Goal: Check status: Check status

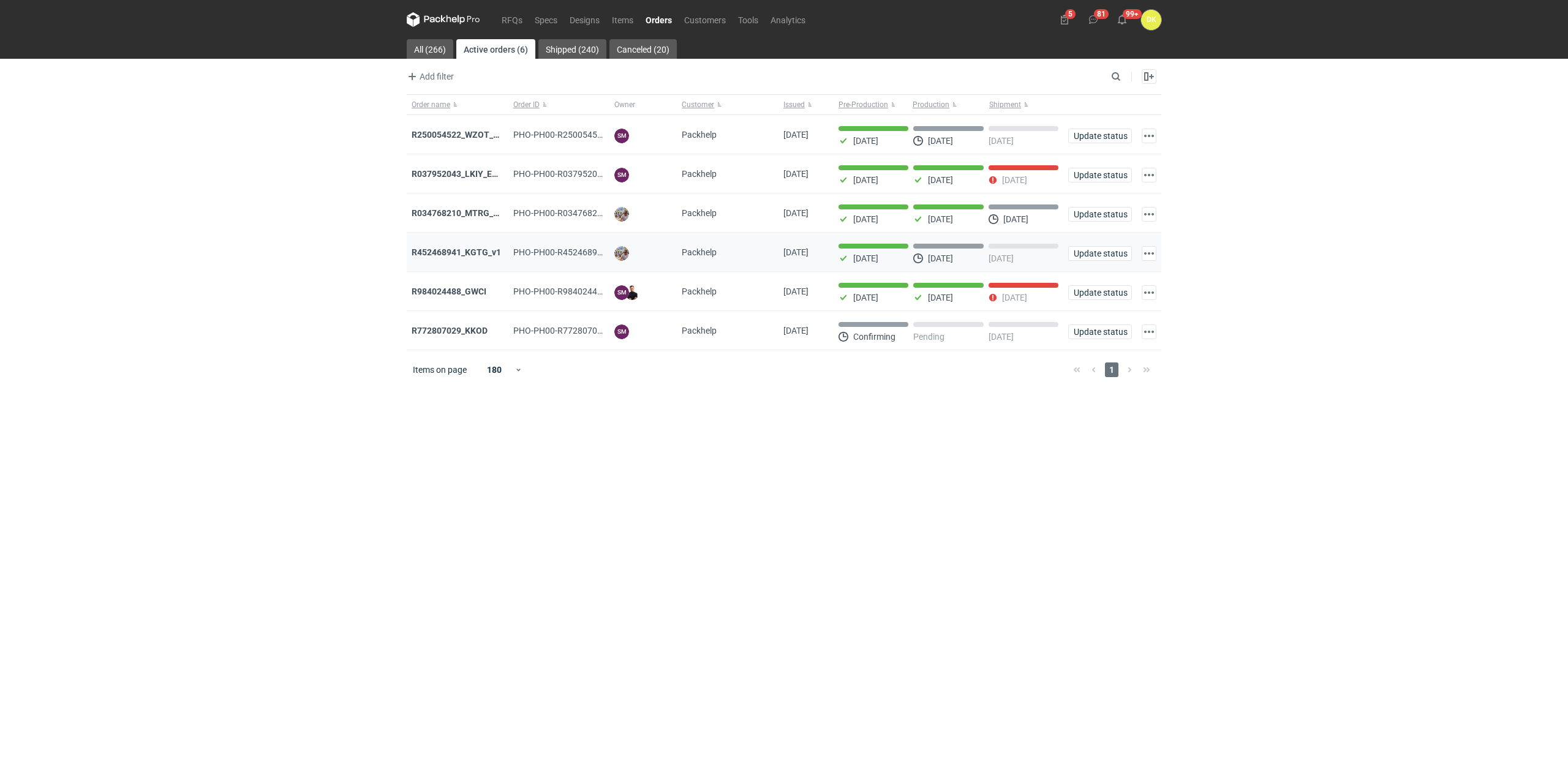
click at [447, 245] on div "R452468941_KGTG_v1" at bounding box center [457, 252] width 102 height 39
click at [448, 250] on strong "R452468941_KGTG_v1" at bounding box center [456, 253] width 90 height 10
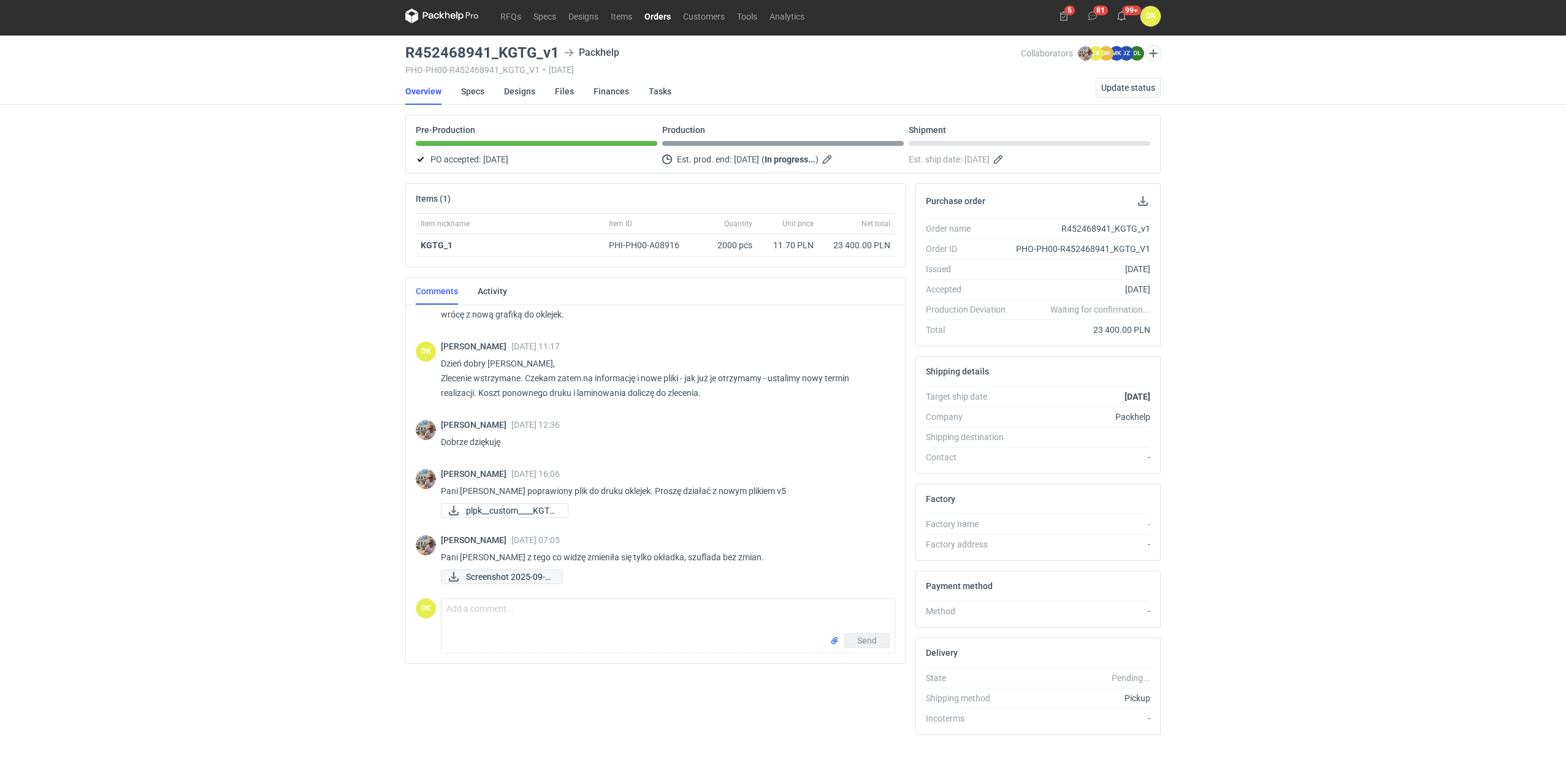
scroll to position [693, 0]
click at [527, 576] on span "Screenshot 2025-09-0..." at bounding box center [509, 576] width 86 height 14
click at [126, 304] on div "RFQs Specs Designs Items Orders Customers Tools Analytics 5 81 99+ DK [PERSON_N…" at bounding box center [783, 388] width 1566 height 784
click at [519, 507] on span "plpk__custom____KGTG..." at bounding box center [512, 510] width 92 height 14
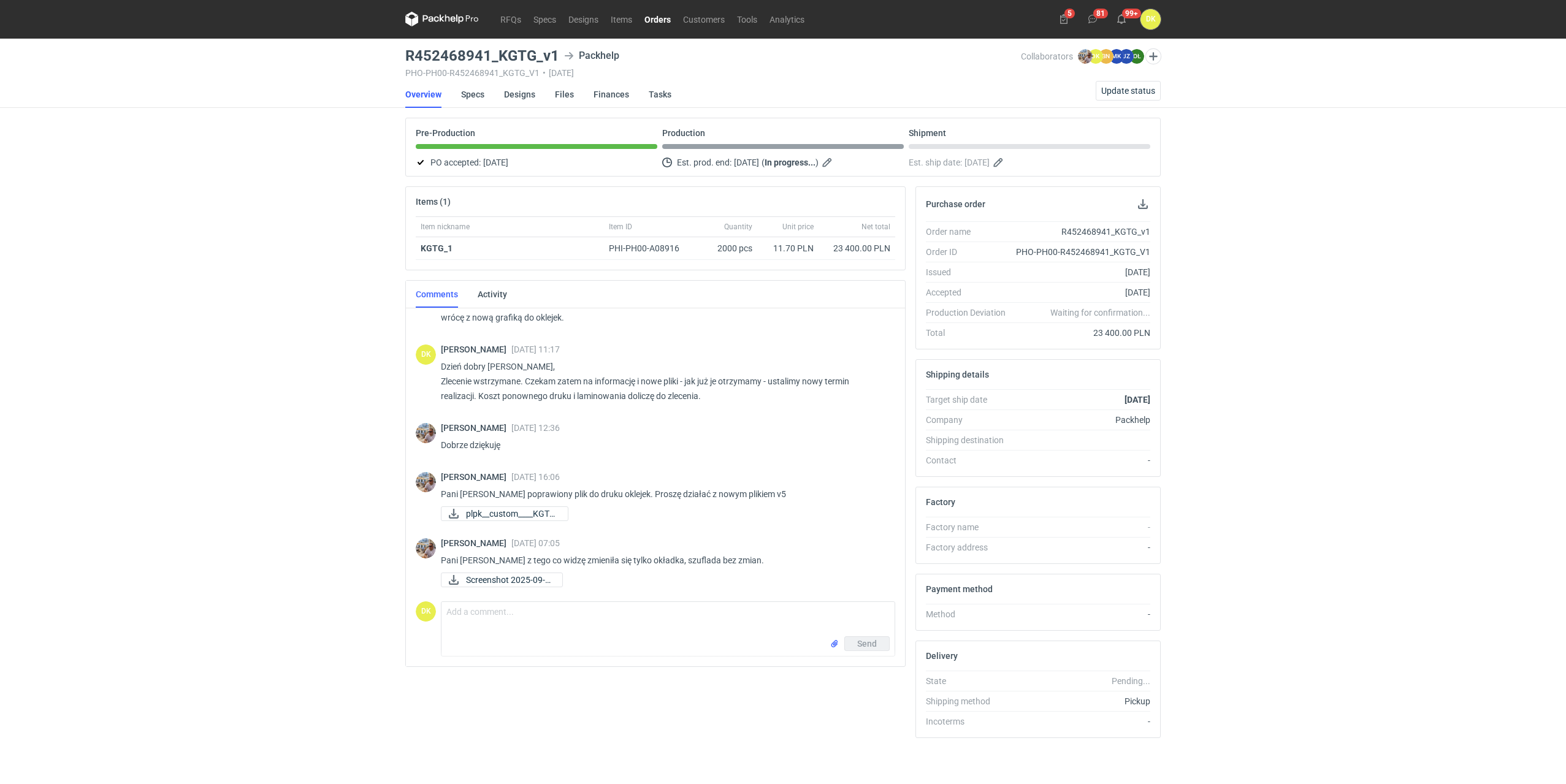
scroll to position [0, 0]
click at [463, 577] on link "Screenshot 2025-09-0..." at bounding box center [502, 581] width 122 height 14
click at [171, 407] on div "RFQs Specs Designs Items Orders Customers Tools Analytics 5 81 99+ DK [PERSON_N…" at bounding box center [783, 392] width 1566 height 784
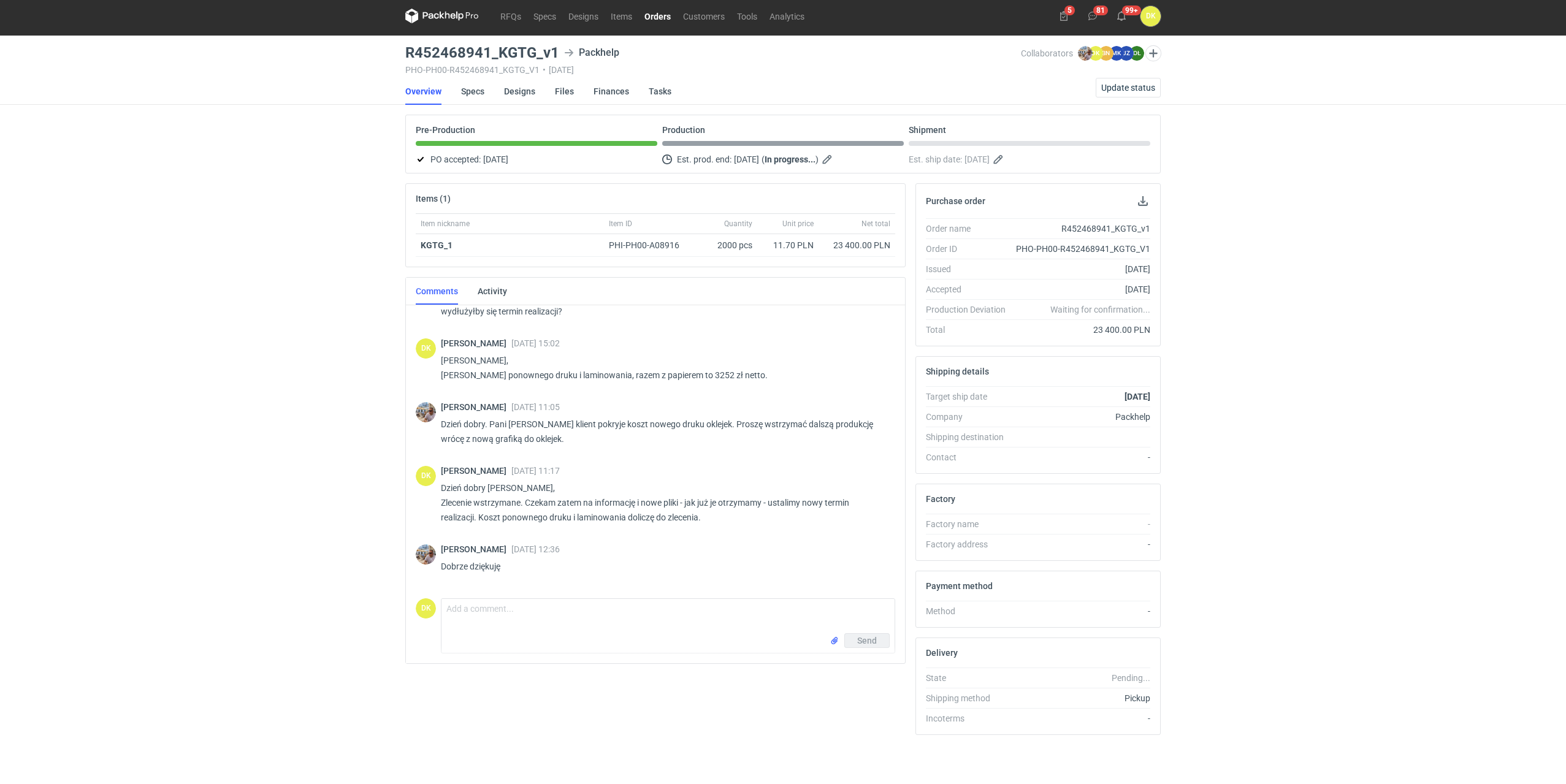
scroll to position [693, 0]
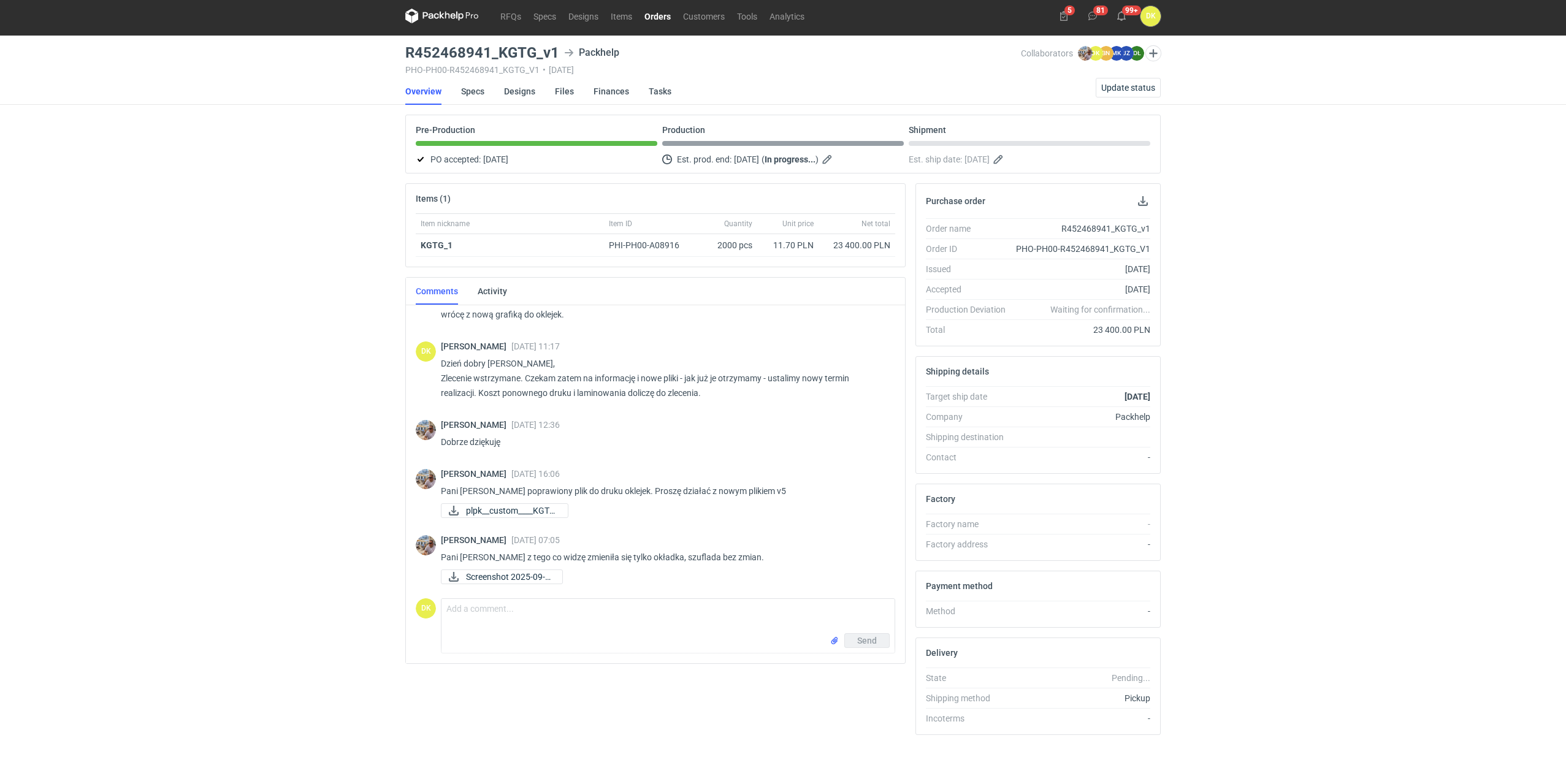
click at [65, 422] on div "RFQs Specs Designs Items Orders Customers Tools Analytics 5 81 99+ DK [PERSON_N…" at bounding box center [783, 388] width 1566 height 784
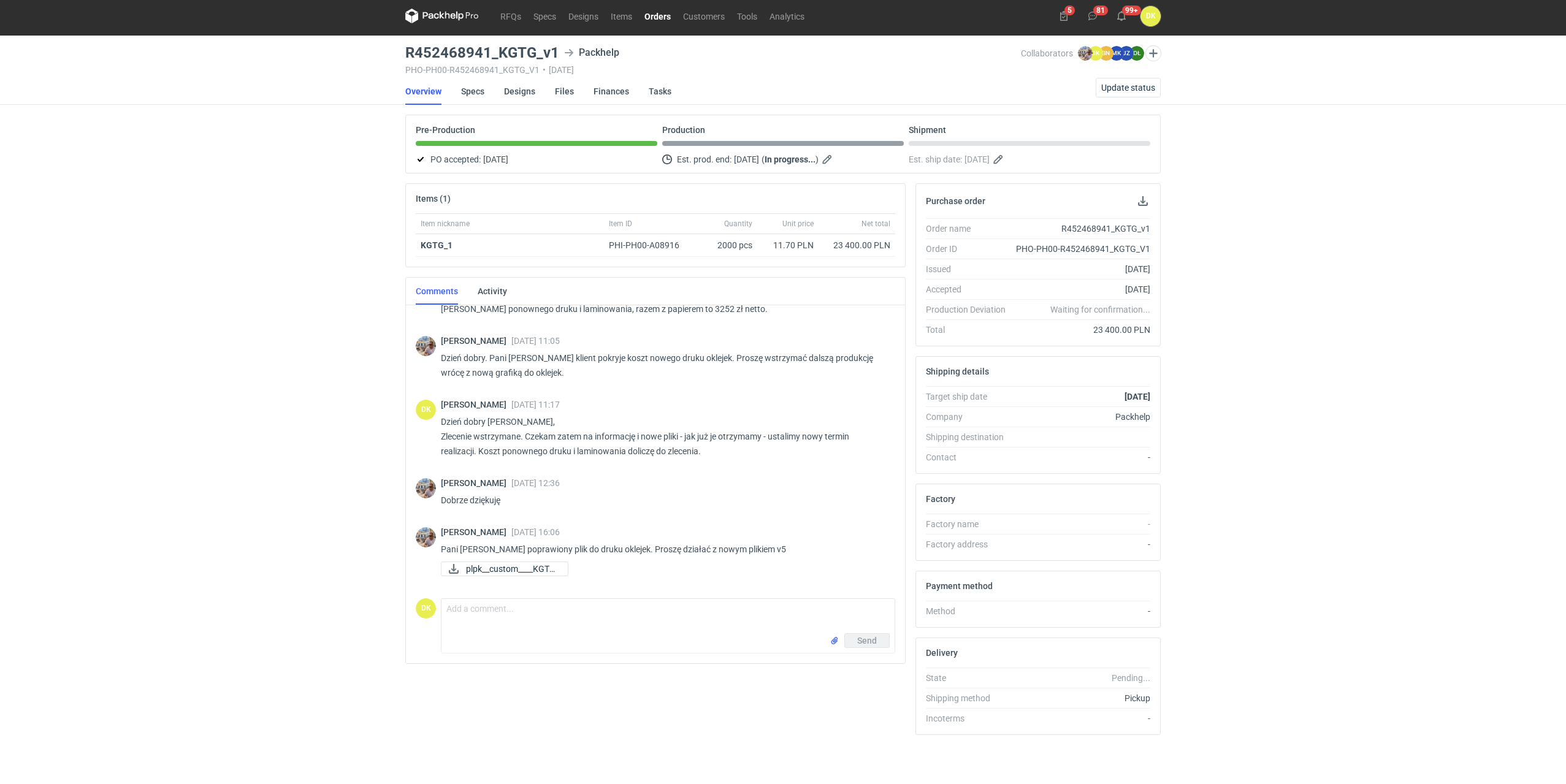
scroll to position [509, 0]
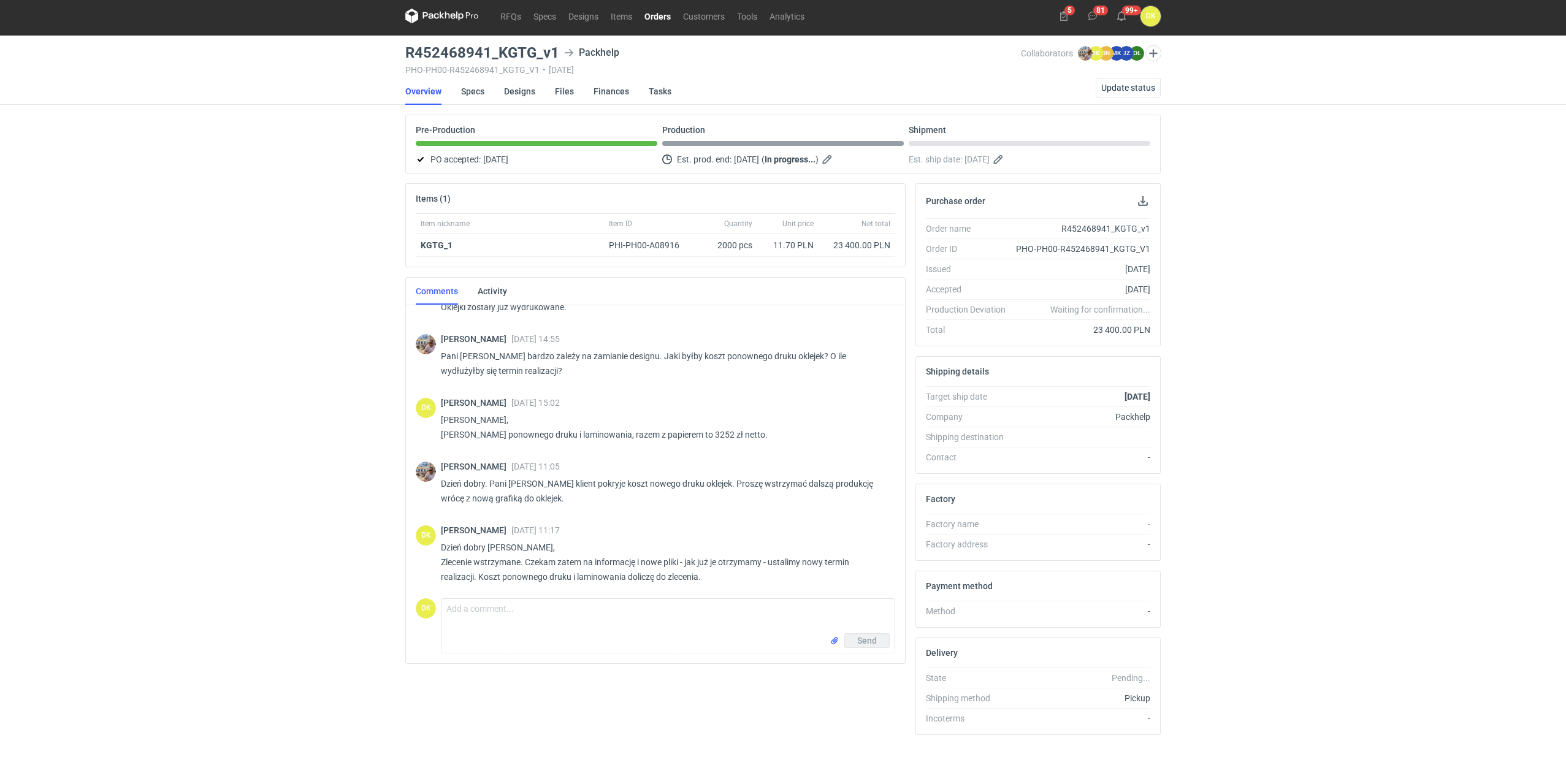
click at [153, 387] on div "RFQs Specs Designs Items Orders Customers Tools Analytics 5 81 99+ DK [PERSON_N…" at bounding box center [783, 388] width 1566 height 784
click at [283, 412] on div "RFQs Specs Designs Items Orders Customers Tools Analytics 5 81 99+ DK [PERSON_N…" at bounding box center [783, 388] width 1566 height 784
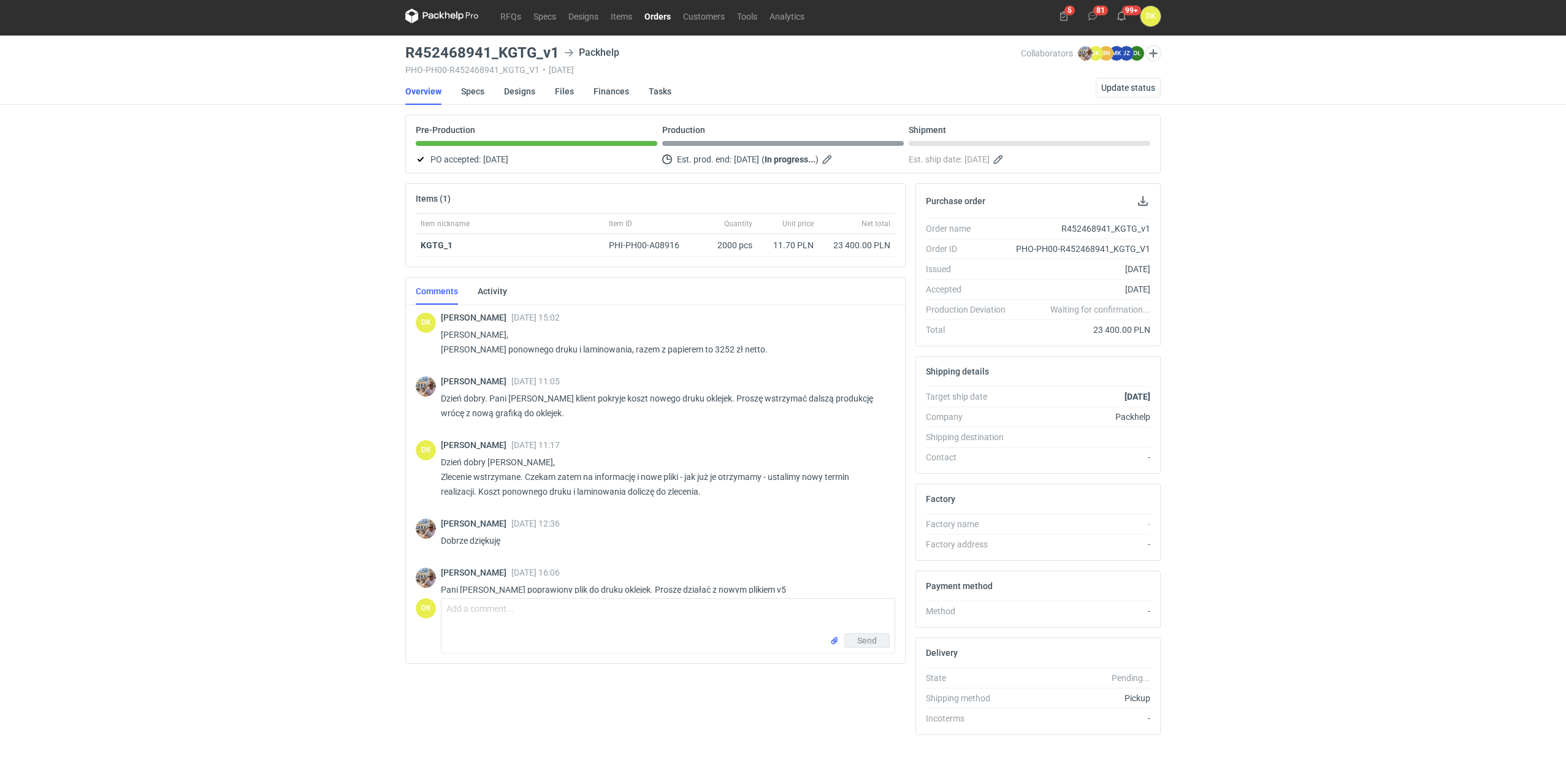
scroll to position [570, 0]
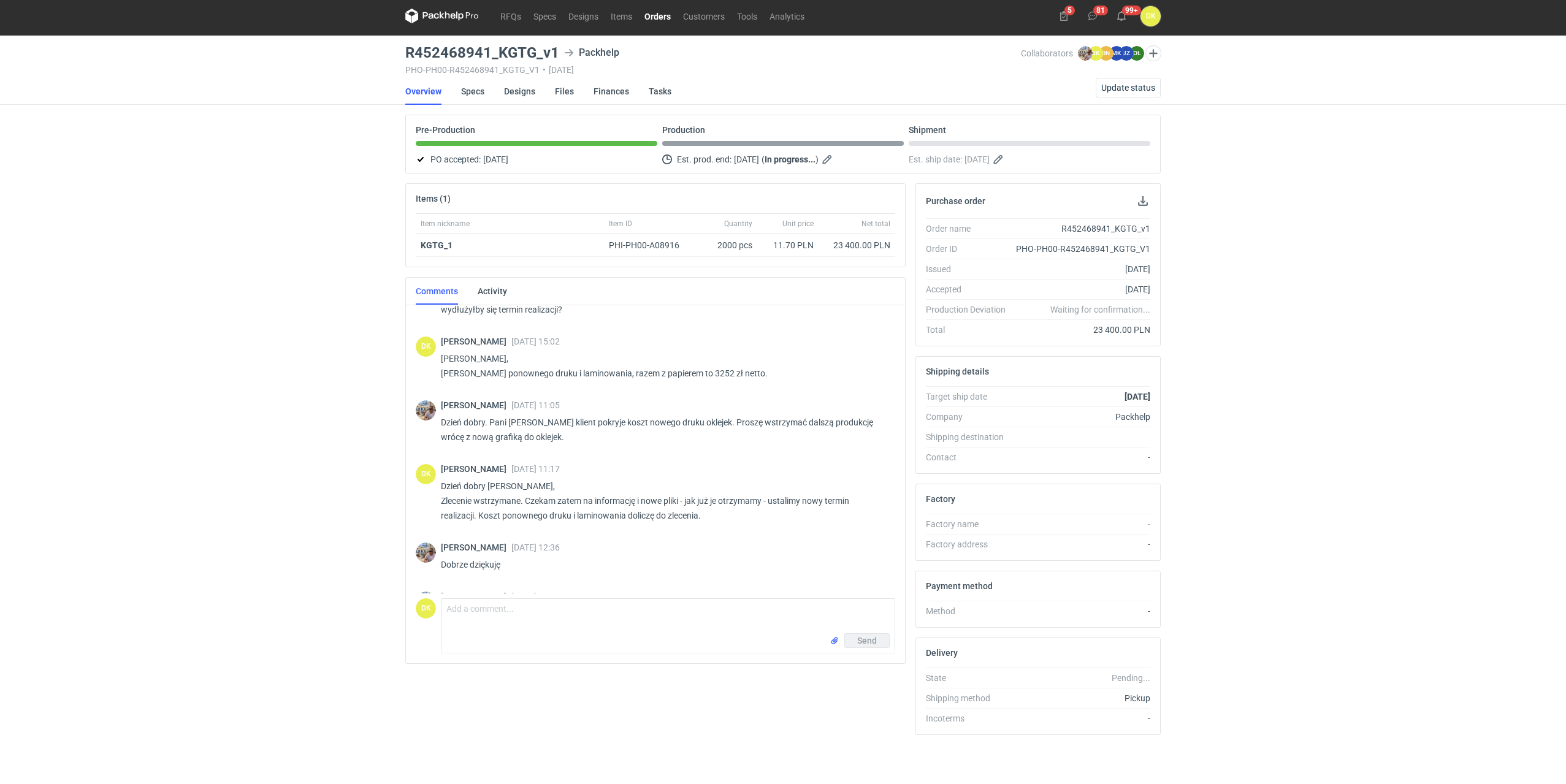
click at [1360, 71] on div "RFQs Specs Designs Items Orders Customers Tools Analytics 5 81 99+ DK [PERSON_N…" at bounding box center [783, 388] width 1566 height 784
